Goal: Task Accomplishment & Management: Use online tool/utility

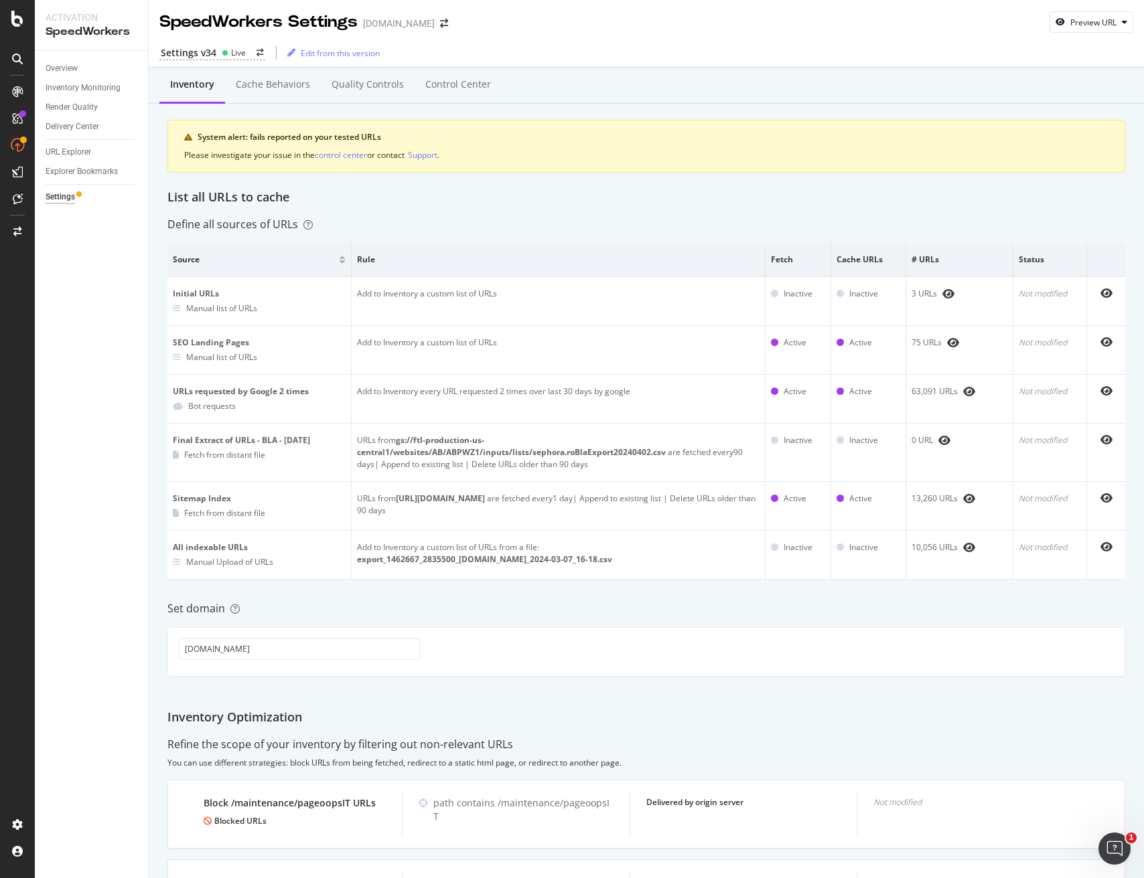
scroll to position [3, 0]
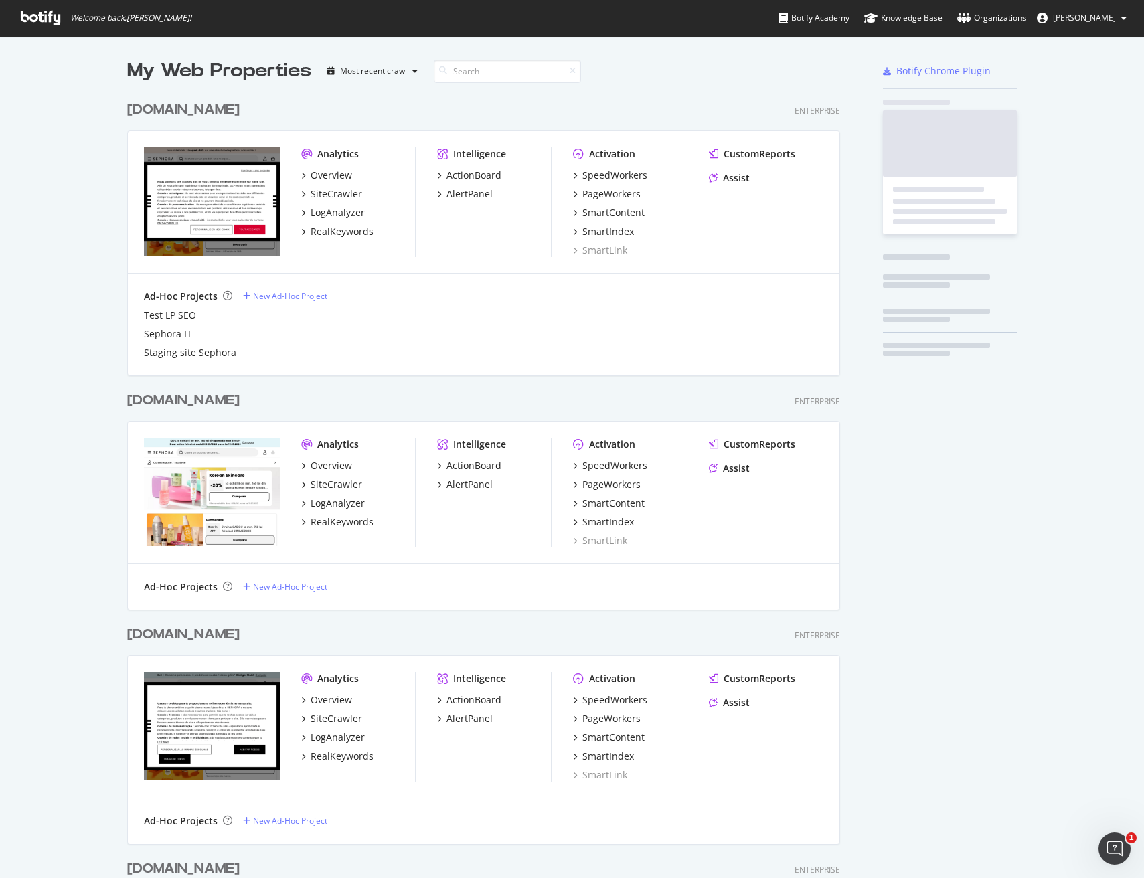
scroll to position [3458, 724]
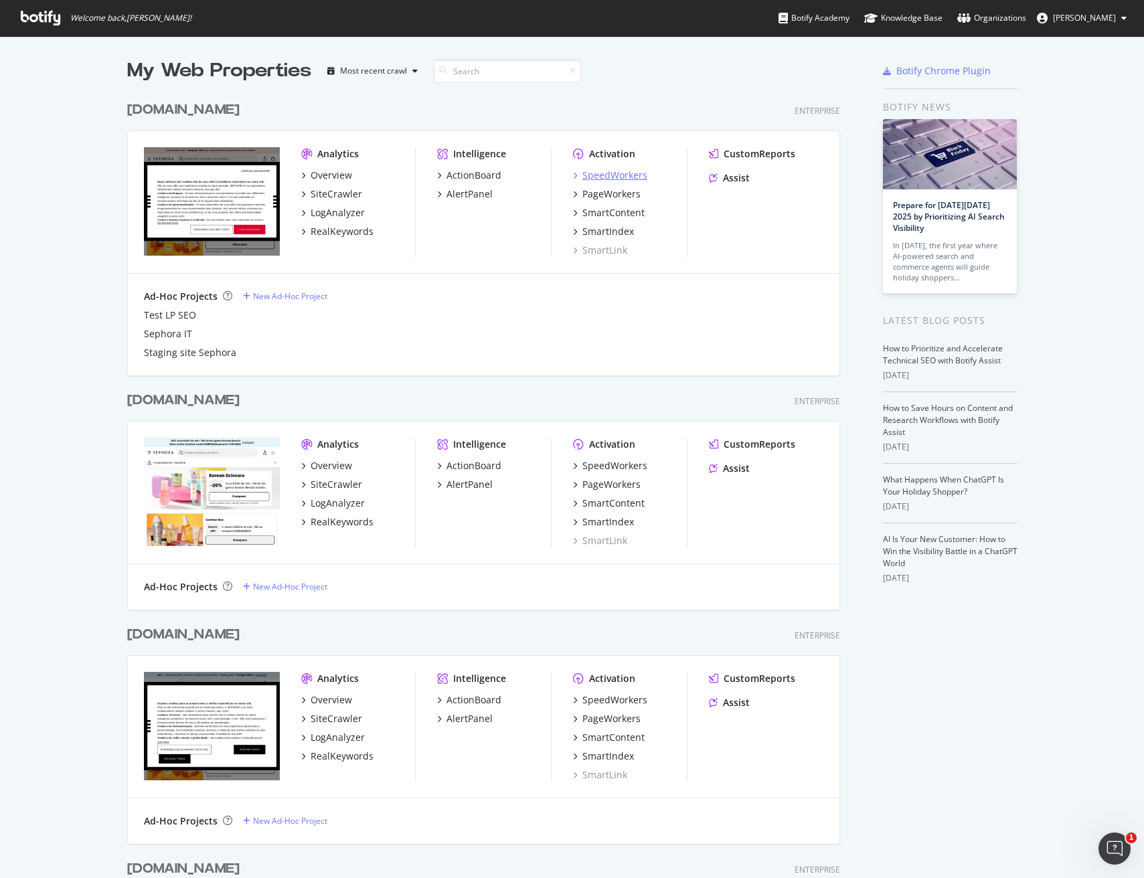
click at [593, 175] on div "SpeedWorkers" at bounding box center [615, 175] width 65 height 13
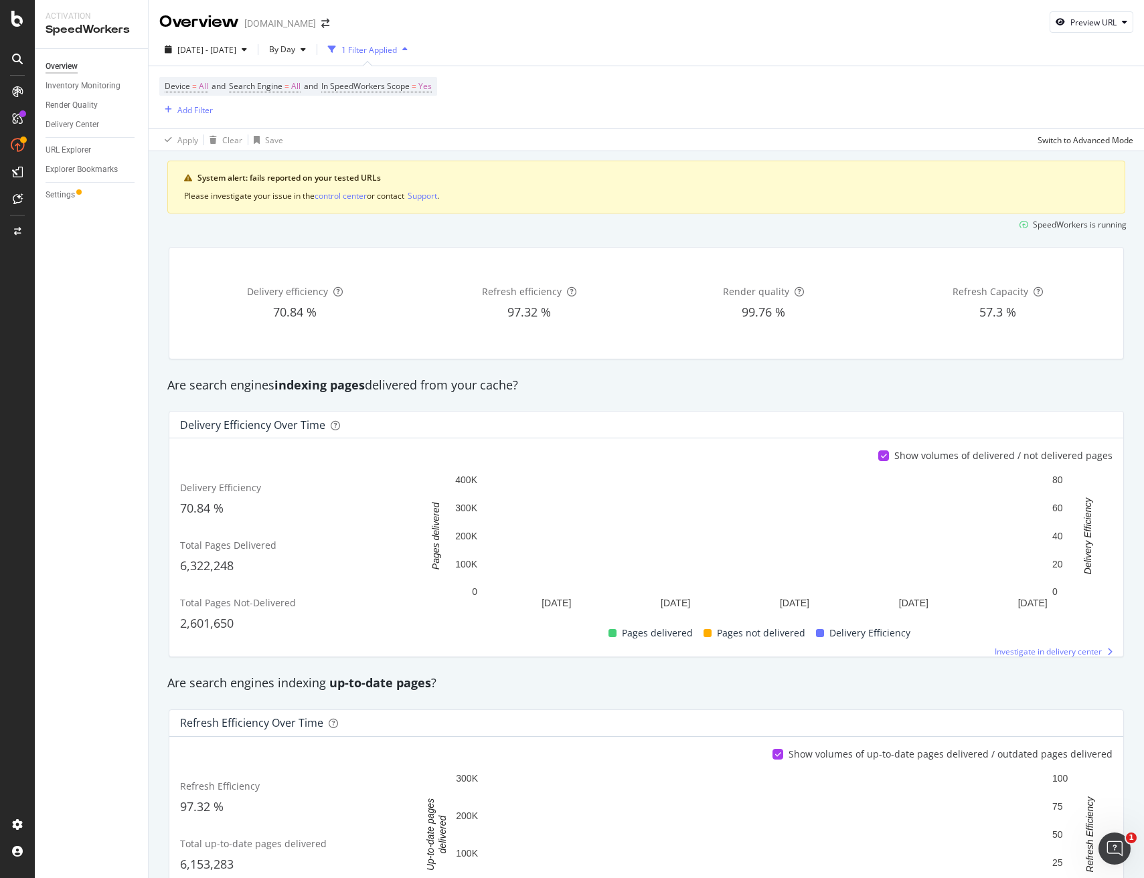
scroll to position [1, 0]
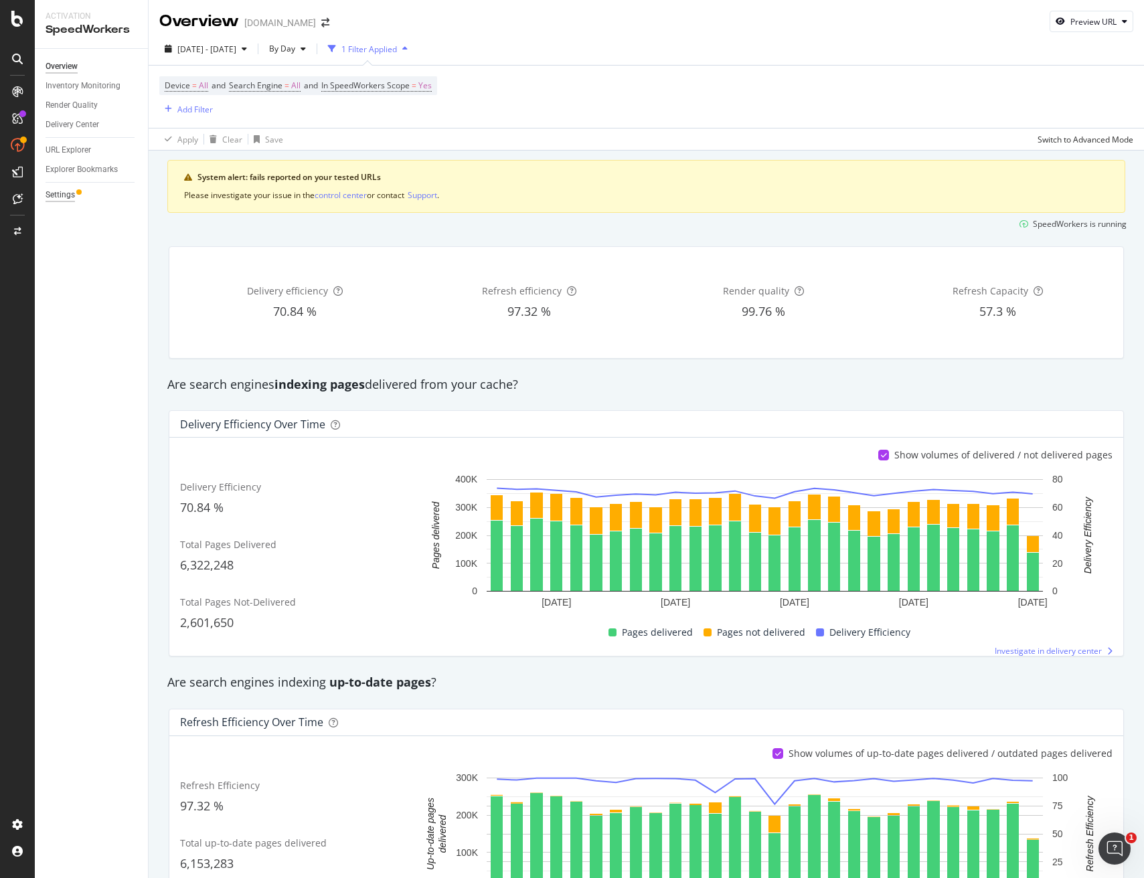
click at [60, 191] on div "Settings" at bounding box center [60, 195] width 29 height 14
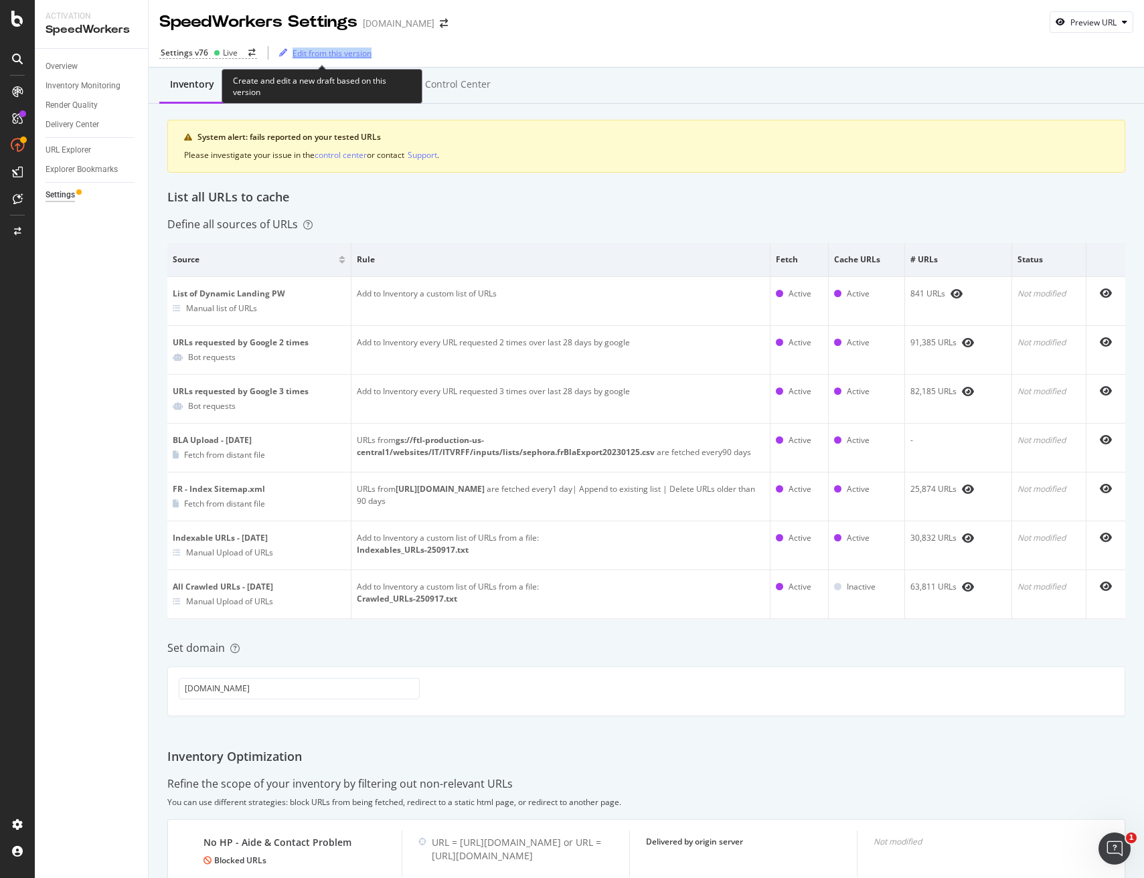
drag, startPoint x: 409, startPoint y: 59, endPoint x: 293, endPoint y: 55, distance: 116.6
click at [293, 55] on div "Settings v76 Live Edit from this version" at bounding box center [647, 53] width 996 height 28
copy div "Edit from this version"
click at [776, 60] on div "Settings v76 Live Edit from this version" at bounding box center [647, 53] width 996 height 28
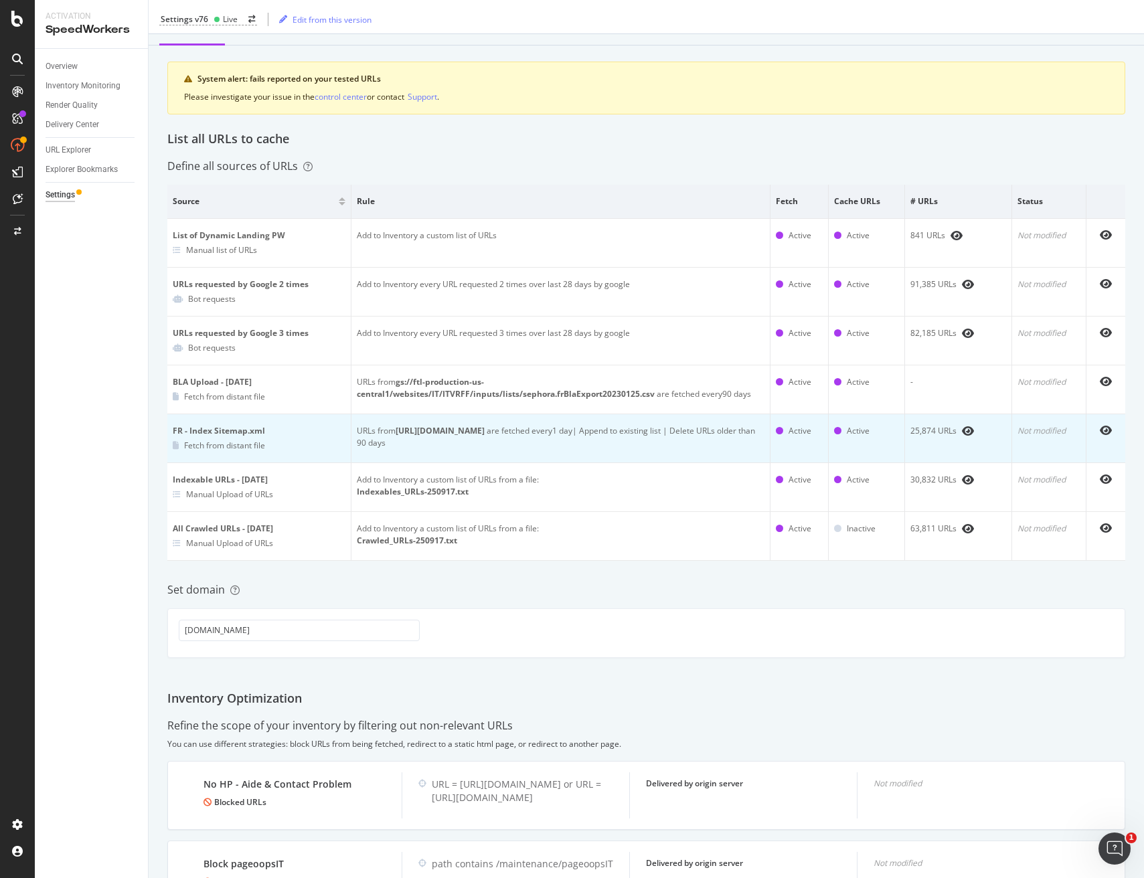
scroll to position [59, 0]
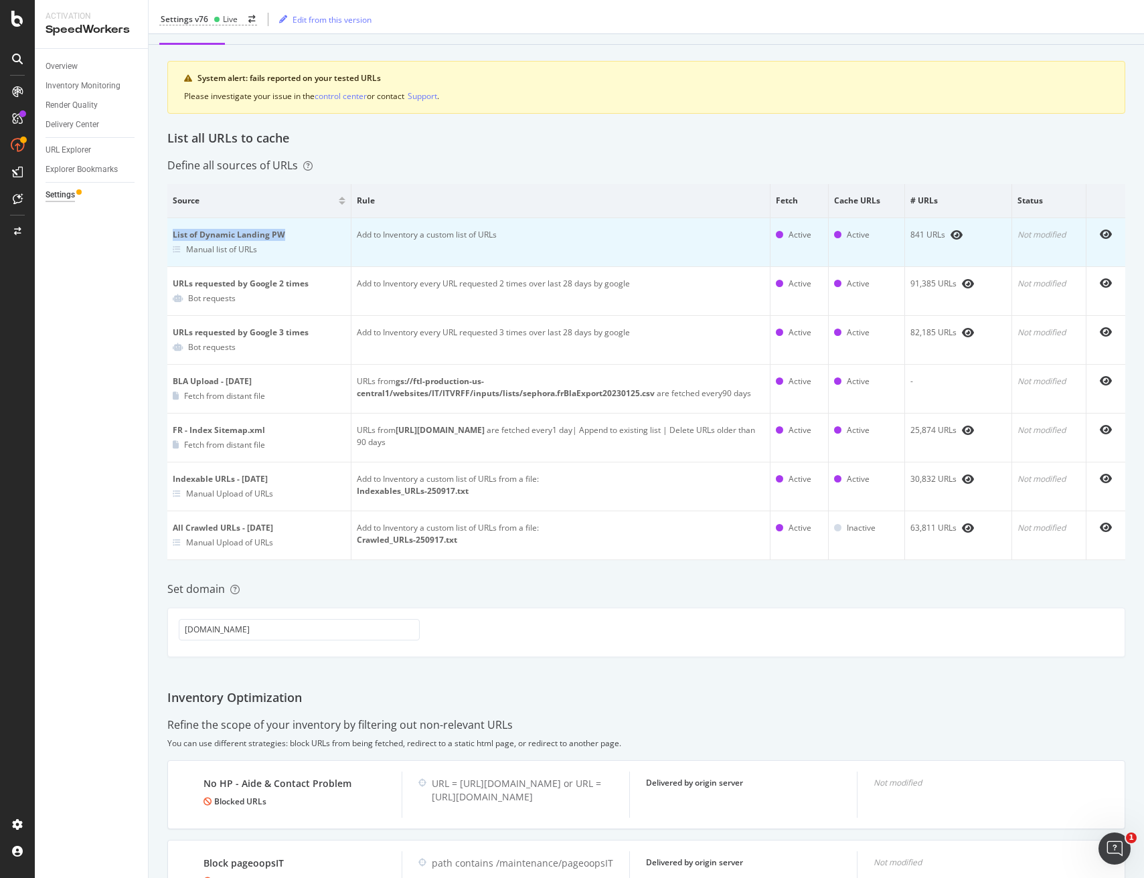
drag, startPoint x: 261, startPoint y: 235, endPoint x: 174, endPoint y: 236, distance: 87.0
click at [174, 236] on div "List of Dynamic Landing PW" at bounding box center [259, 235] width 173 height 12
copy div "List of Dynamic Landing PW"
